Goal: Navigation & Orientation: Find specific page/section

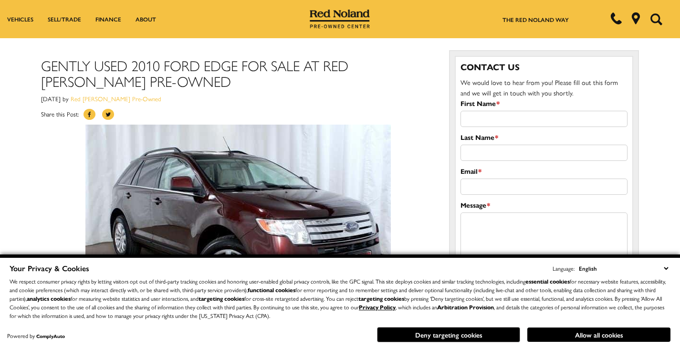
drag, startPoint x: 251, startPoint y: 178, endPoint x: 665, endPoint y: 267, distance: 424.0
click at [665, 267] on select "English Spanish / Español English / [GEOGRAPHIC_DATA] Korean / 한국어 Vietnamese /…" at bounding box center [623, 268] width 94 height 10
click at [589, 338] on button "Allow all cookies" at bounding box center [598, 334] width 143 height 14
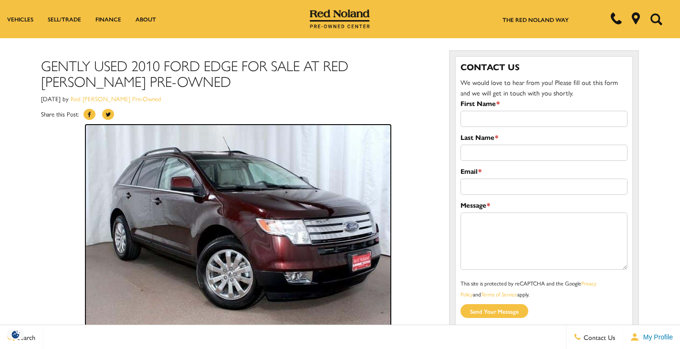
click at [278, 234] on img at bounding box center [237, 226] width 305 height 204
click at [242, 263] on img at bounding box center [237, 226] width 305 height 204
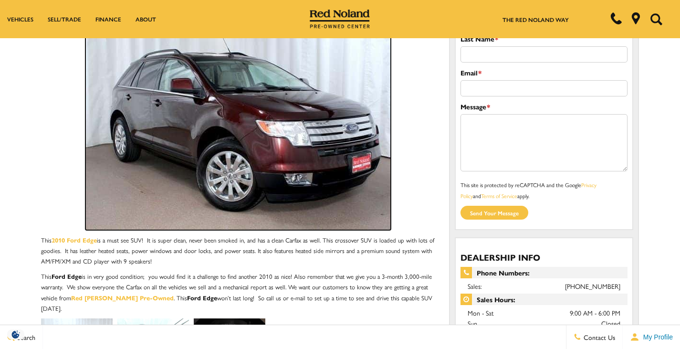
scroll to position [74, 0]
